Goal: Download file/media

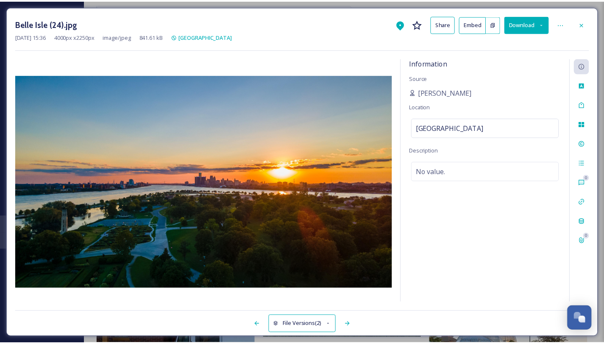
scroll to position [1374, 0]
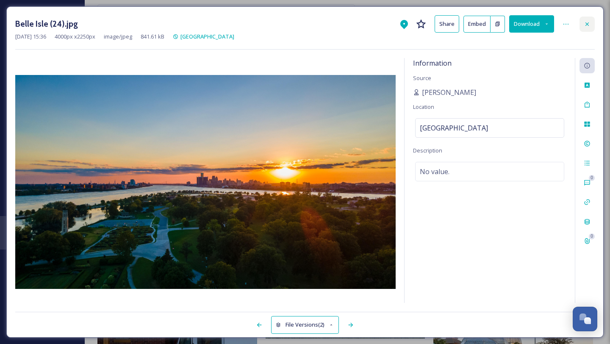
click at [587, 27] on div at bounding box center [587, 24] width 15 height 15
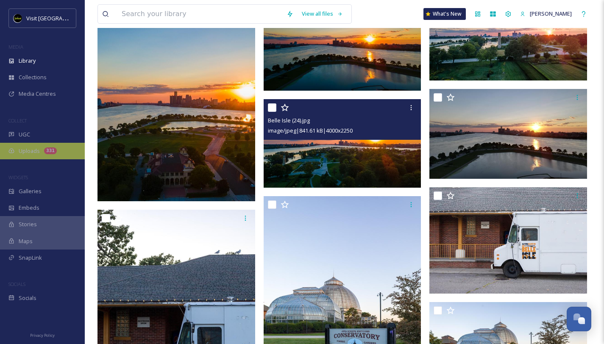
click at [49, 145] on div "Uploads 331" at bounding box center [42, 151] width 85 height 17
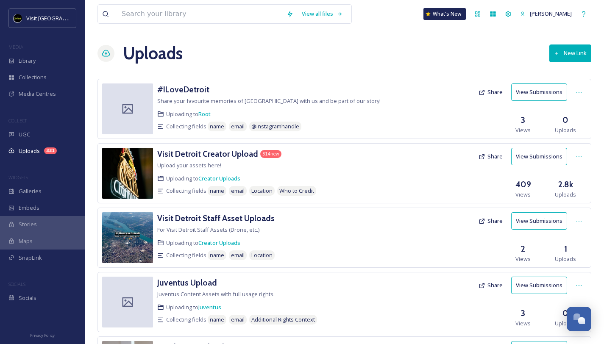
click at [547, 156] on button "View Submissions" at bounding box center [539, 156] width 56 height 17
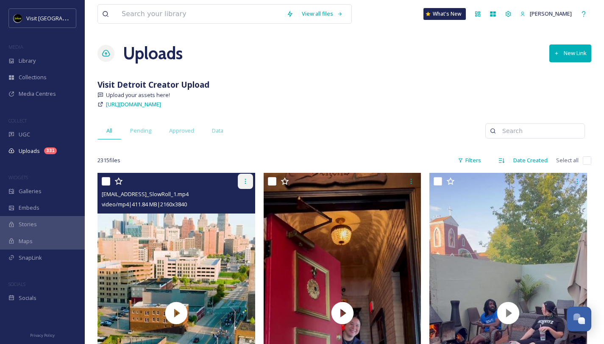
click at [244, 183] on icon at bounding box center [245, 181] width 7 height 7
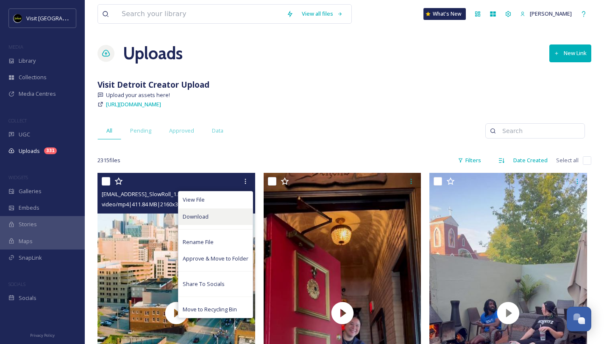
click at [219, 217] on div "Download" at bounding box center [215, 217] width 74 height 17
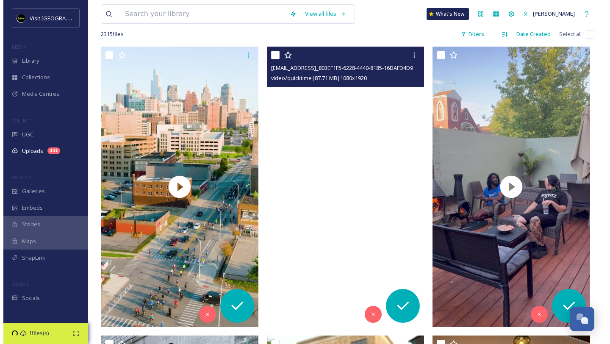
scroll to position [127, 0]
